Goal: Find contact information: Find contact information

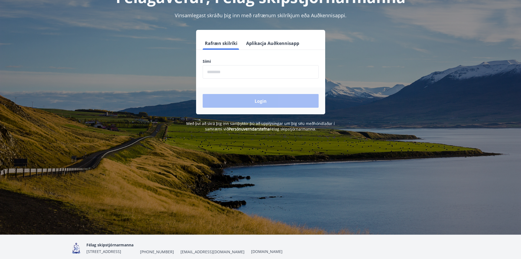
scroll to position [68, 0]
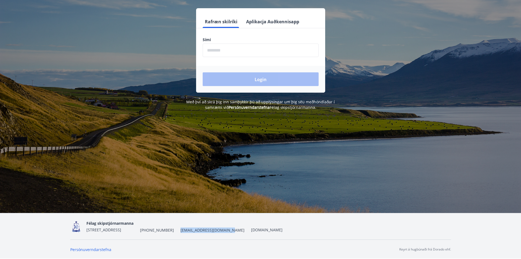
drag, startPoint x: 195, startPoint y: 230, endPoint x: 239, endPoint y: 230, distance: 44.3
click at [239, 230] on div "Félag skipstjórnarmanna [STREET_ADDRESS] [PHONE_NUMBER] [EMAIL_ADDRESS][DOMAIN_…" at bounding box center [184, 226] width 196 height 13
drag, startPoint x: 235, startPoint y: 229, endPoint x: 256, endPoint y: 234, distance: 21.0
click at [255, 236] on div "Félag skipstjórnarmanna [STREET_ADDRESS] [PHONE_NUMBER] [EMAIL_ADDRESS][DOMAIN_…" at bounding box center [260, 226] width 381 height 26
click at [257, 229] on font "[DOMAIN_NAME]" at bounding box center [266, 229] width 31 height 5
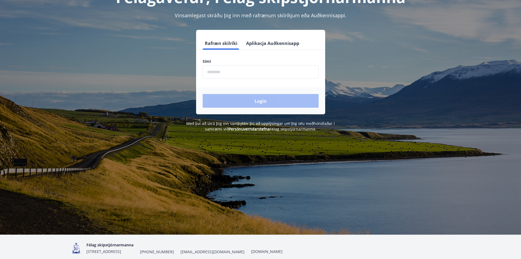
scroll to position [68, 0]
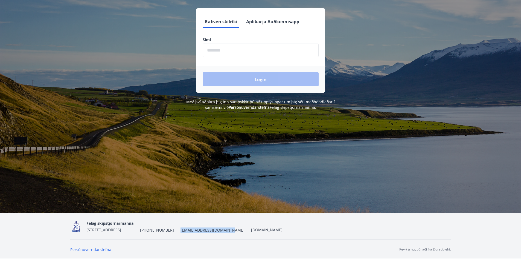
drag, startPoint x: 240, startPoint y: 231, endPoint x: 194, endPoint y: 232, distance: 46.8
click at [194, 232] on div "Félag skipstjórnarmanna [STREET_ADDRESS] [PHONE_NUMBER] [EMAIL_ADDRESS][DOMAIN_…" at bounding box center [184, 226] width 196 height 13
copy font "[EMAIL_ADDRESS][DOMAIN_NAME]"
